Goal: Transaction & Acquisition: Book appointment/travel/reservation

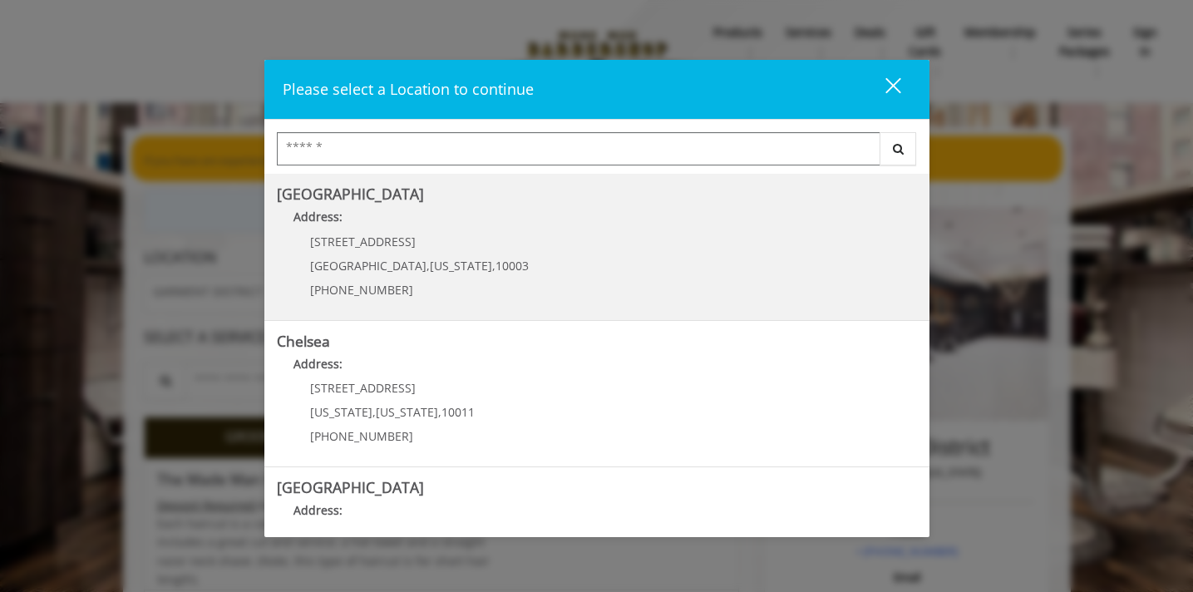
scroll to position [379, 0]
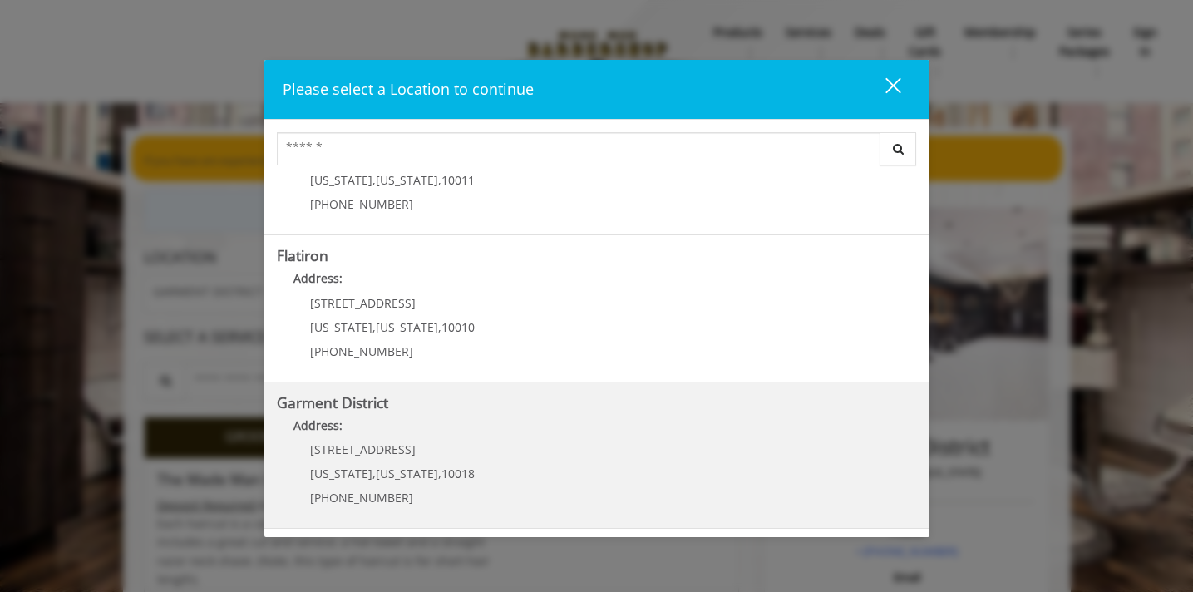
click at [583, 418] on District "Address:" at bounding box center [597, 429] width 640 height 27
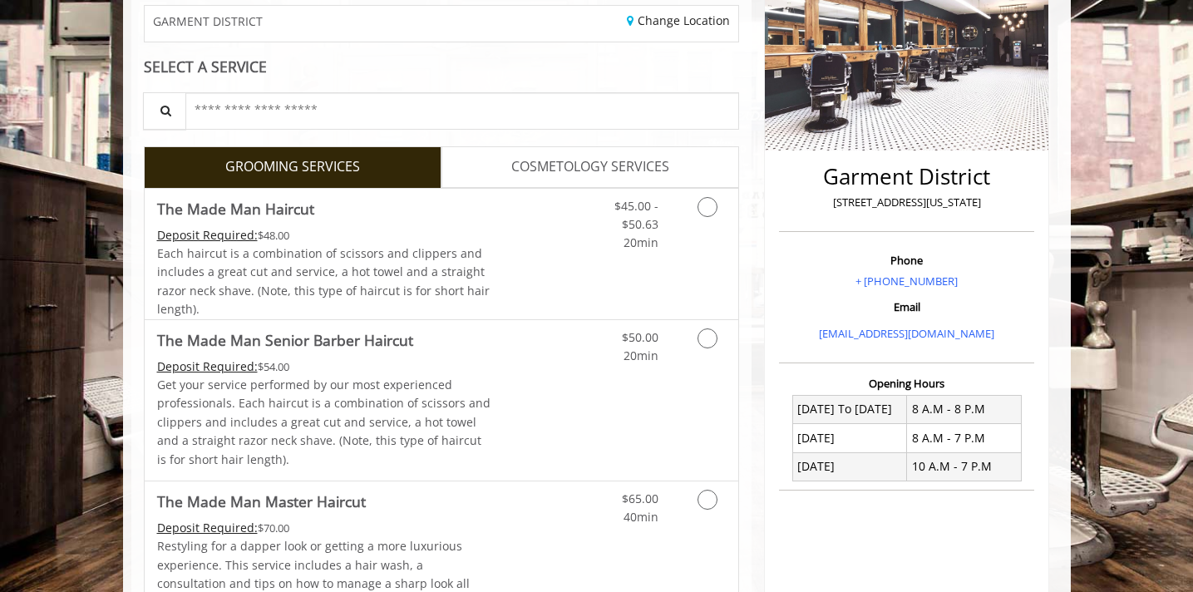
scroll to position [271, 0]
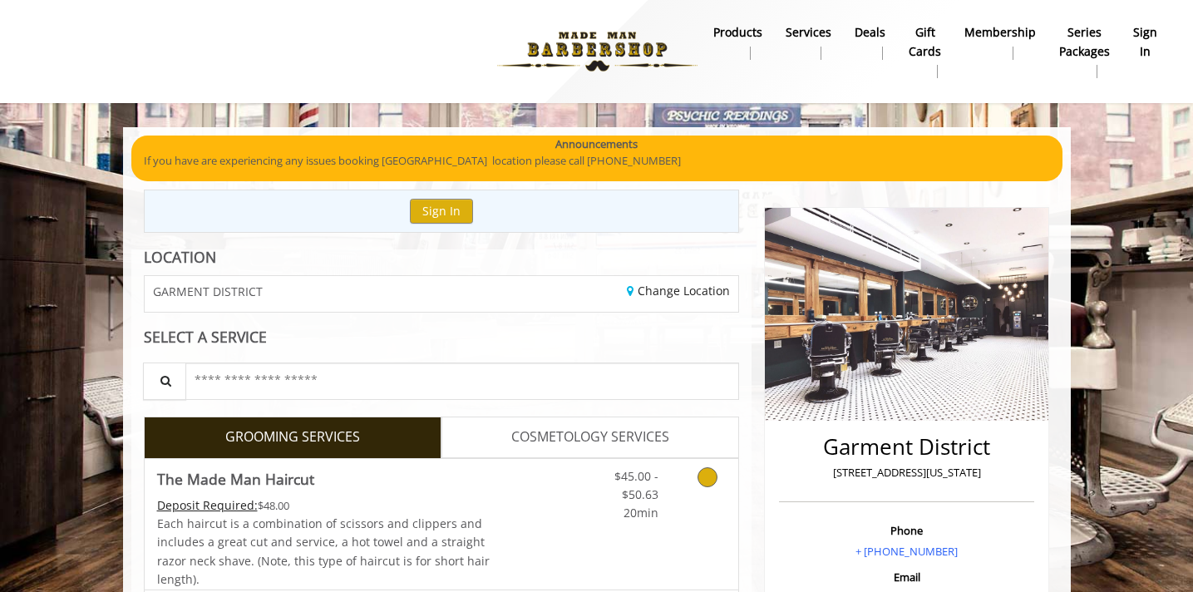
click at [512, 515] on link "Discounted Price" at bounding box center [539, 524] width 99 height 131
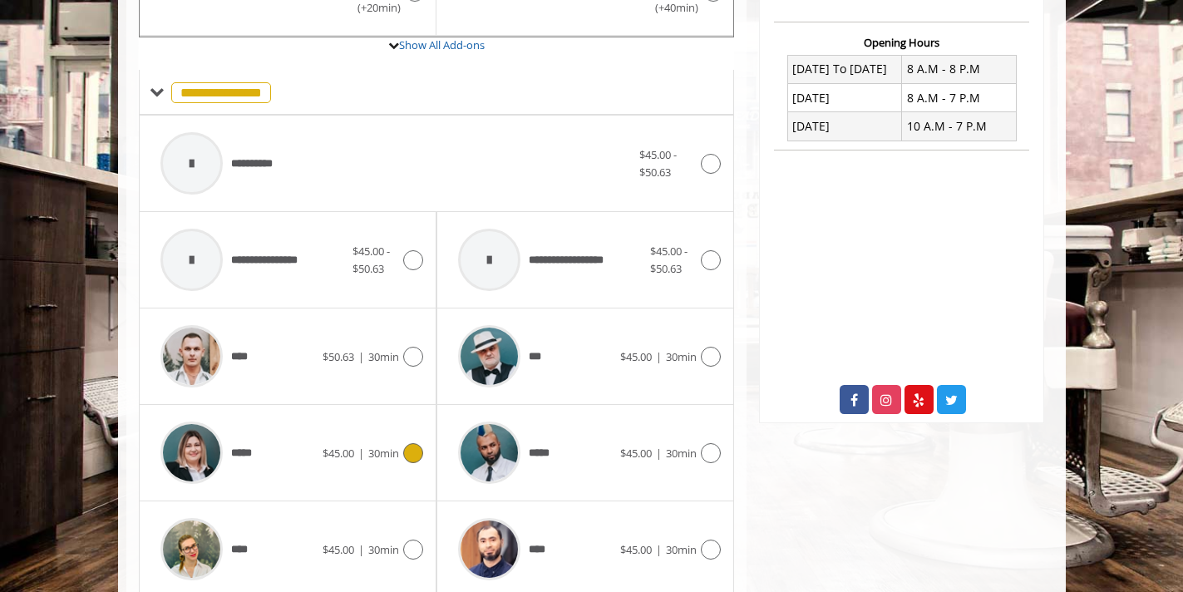
click at [276, 453] on div "*****" at bounding box center [237, 452] width 170 height 79
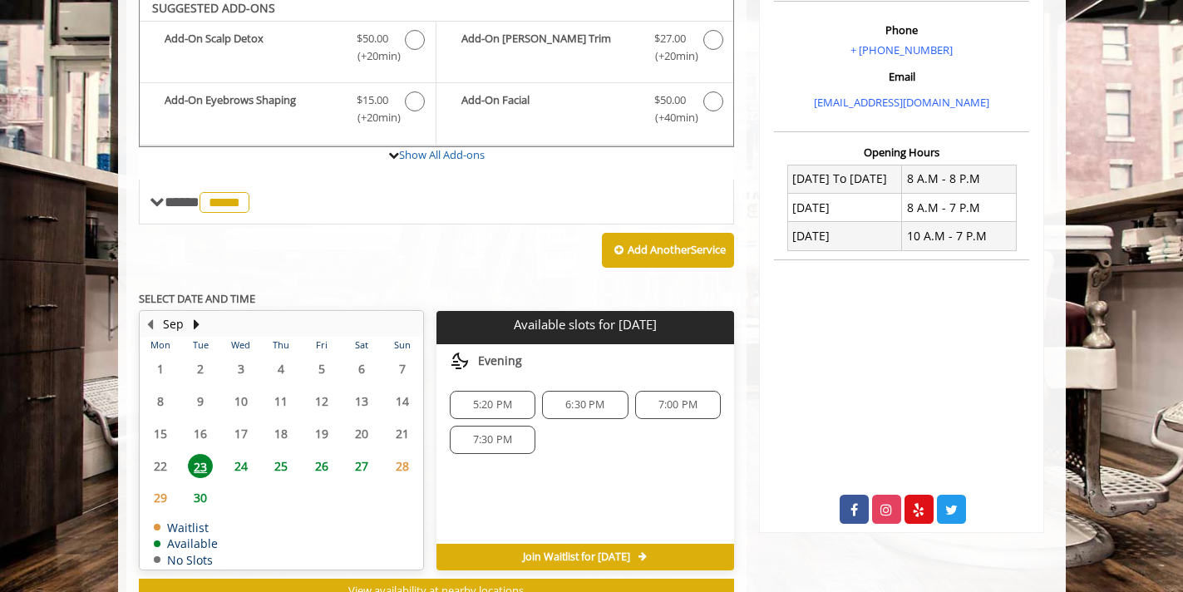
scroll to position [494, 0]
